Goal: Find specific page/section: Find specific page/section

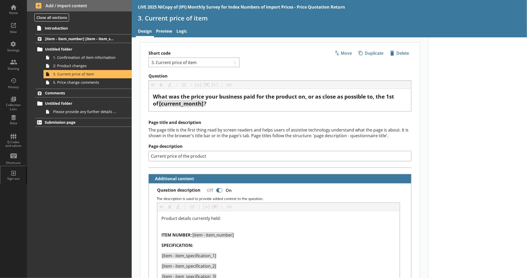
scroll to position [518, 0]
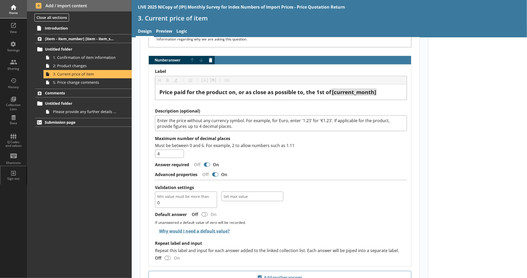
click at [13, 9] on div "Home" at bounding box center [13, 9] width 18 height 18
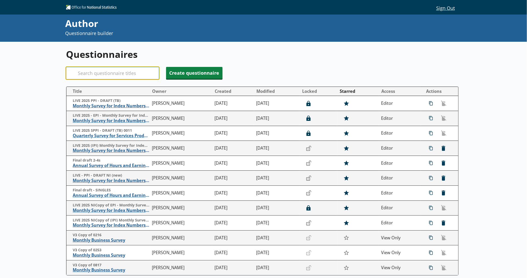
click at [96, 75] on input "Search" at bounding box center [112, 73] width 93 height 12
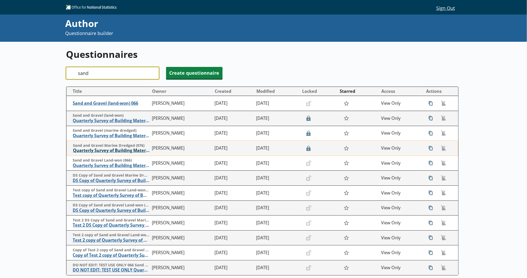
type input "sand"
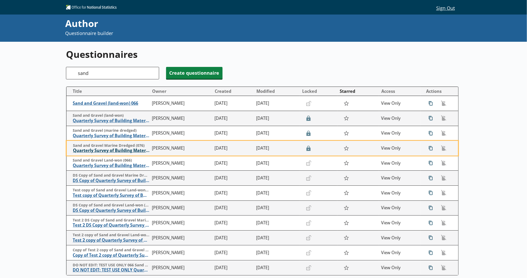
click at [125, 152] on span "Quarterly Survey of Building Materials Sand and Gravel (marine dredged)" at bounding box center [111, 150] width 77 height 5
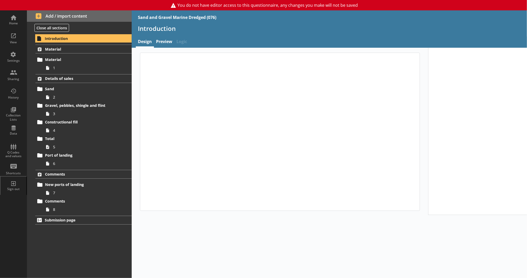
type textarea "x"
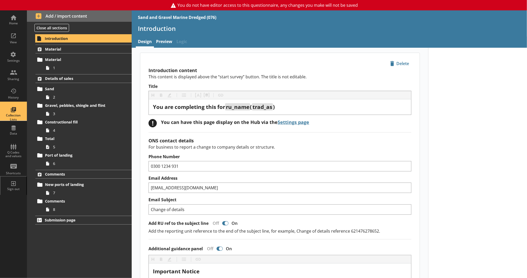
click at [17, 111] on div "Collection Lists" at bounding box center [13, 111] width 18 height 18
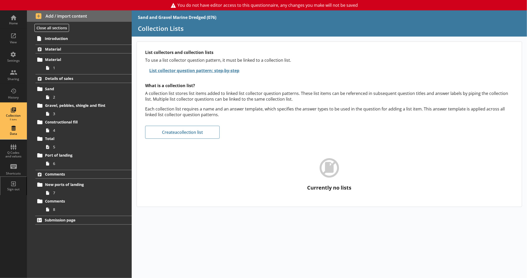
click at [22, 129] on div "Data" at bounding box center [13, 130] width 18 height 18
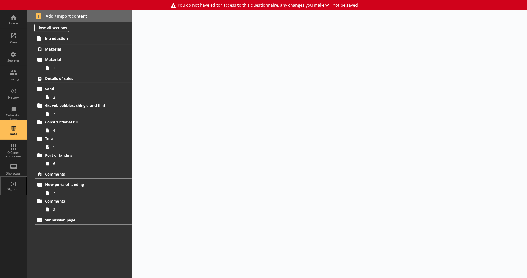
select select "Text_Optional"
select select "Date"
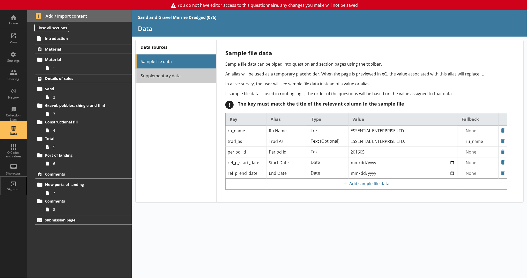
click at [152, 81] on link "Supplementary data" at bounding box center [175, 76] width 81 height 14
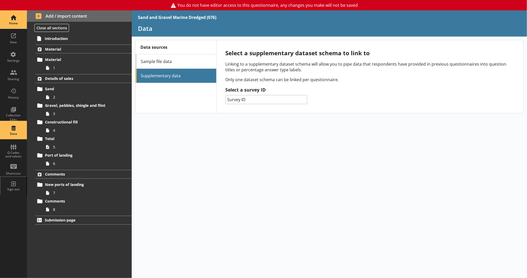
click at [18, 26] on div "Home" at bounding box center [13, 19] width 18 height 18
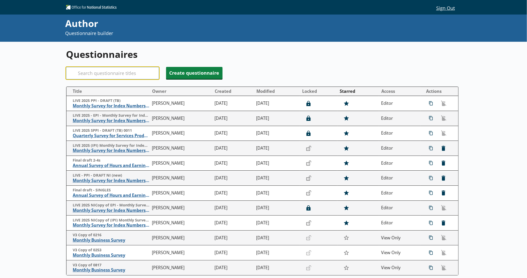
click at [90, 75] on input "Search" at bounding box center [112, 73] width 93 height 12
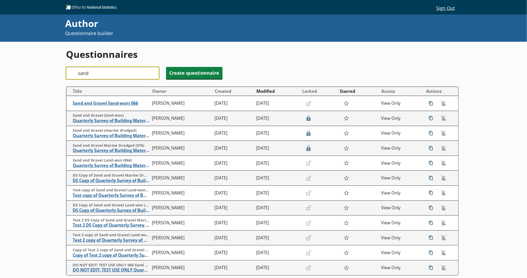
type input "sand"
click at [276, 90] on button "Modified" at bounding box center [276, 91] width 45 height 8
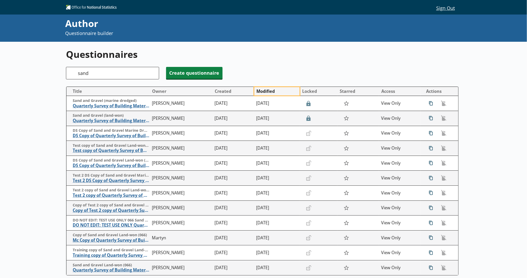
click at [275, 90] on button "Modified" at bounding box center [276, 91] width 45 height 8
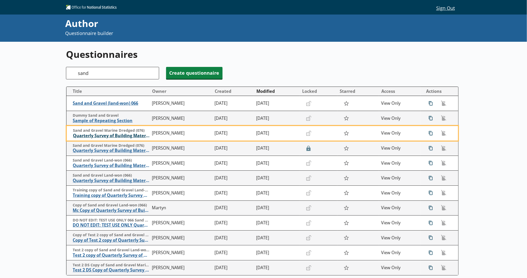
click at [129, 137] on span "Quarterly Survey of Building Materials Sand and Gravel (marine dredged)" at bounding box center [111, 135] width 77 height 5
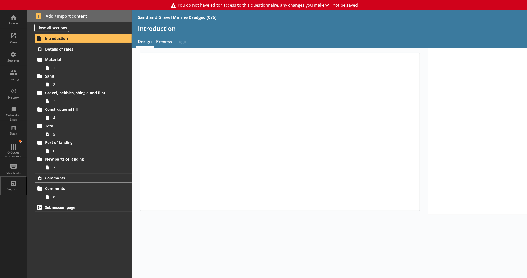
type textarea "x"
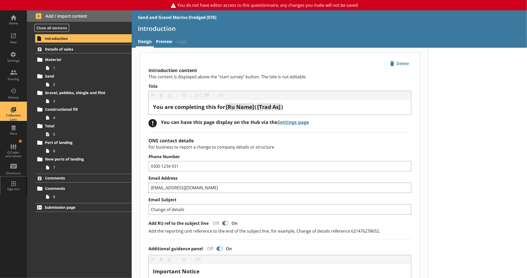
click at [13, 104] on div "Collection Lists" at bounding box center [13, 111] width 18 height 18
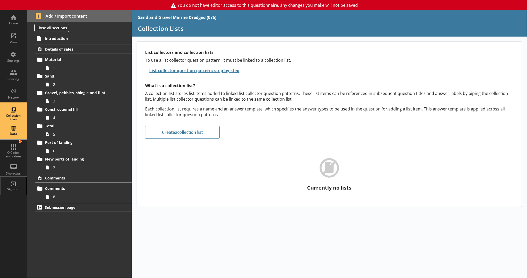
click at [9, 126] on div "Data" at bounding box center [13, 130] width 18 height 18
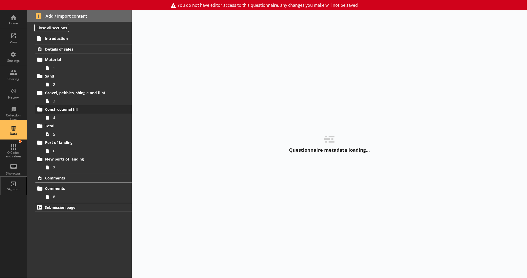
select select "Text_Optional"
select select "Date"
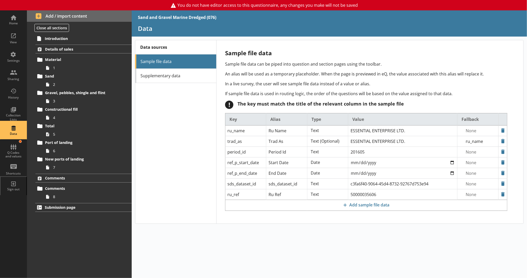
click at [157, 82] on div "Data sources Sample file data Supplementary data" at bounding box center [175, 131] width 81 height 183
click at [162, 77] on link "Supplementary data" at bounding box center [175, 76] width 81 height 14
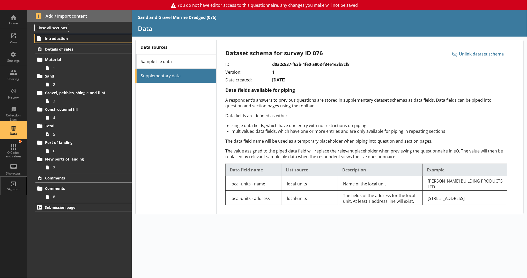
click at [74, 40] on span "Introduction" at bounding box center [80, 38] width 70 height 5
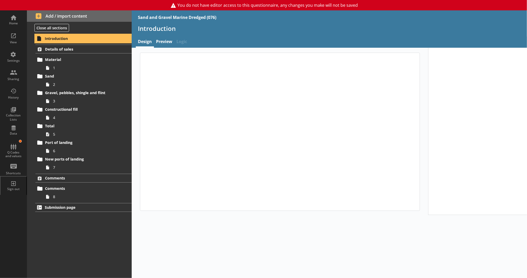
type textarea "x"
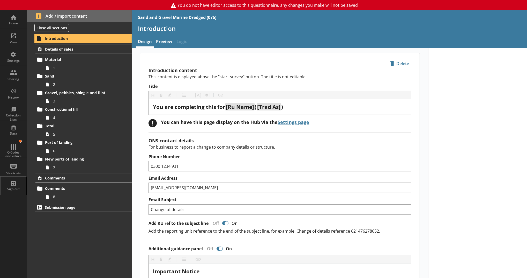
scroll to position [172, 0]
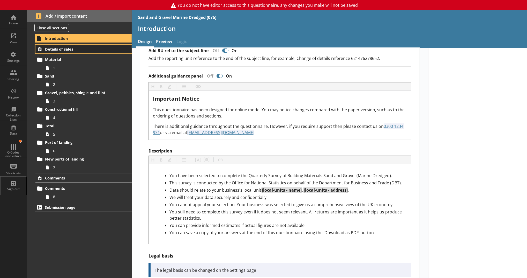
click at [104, 50] on span "Details of sales" at bounding box center [79, 49] width 69 height 5
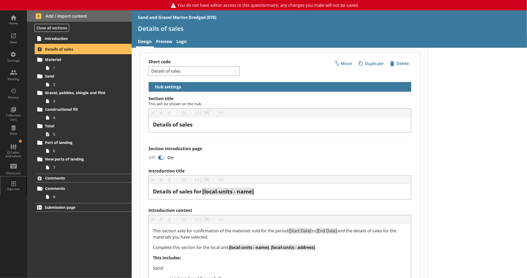
select select "df85e147-2367-426c-9f24-58d61ea13408"
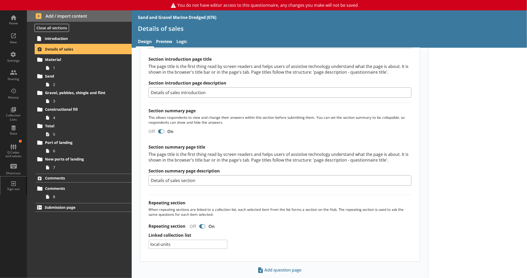
scroll to position [336, 0]
